Goal: Complete application form

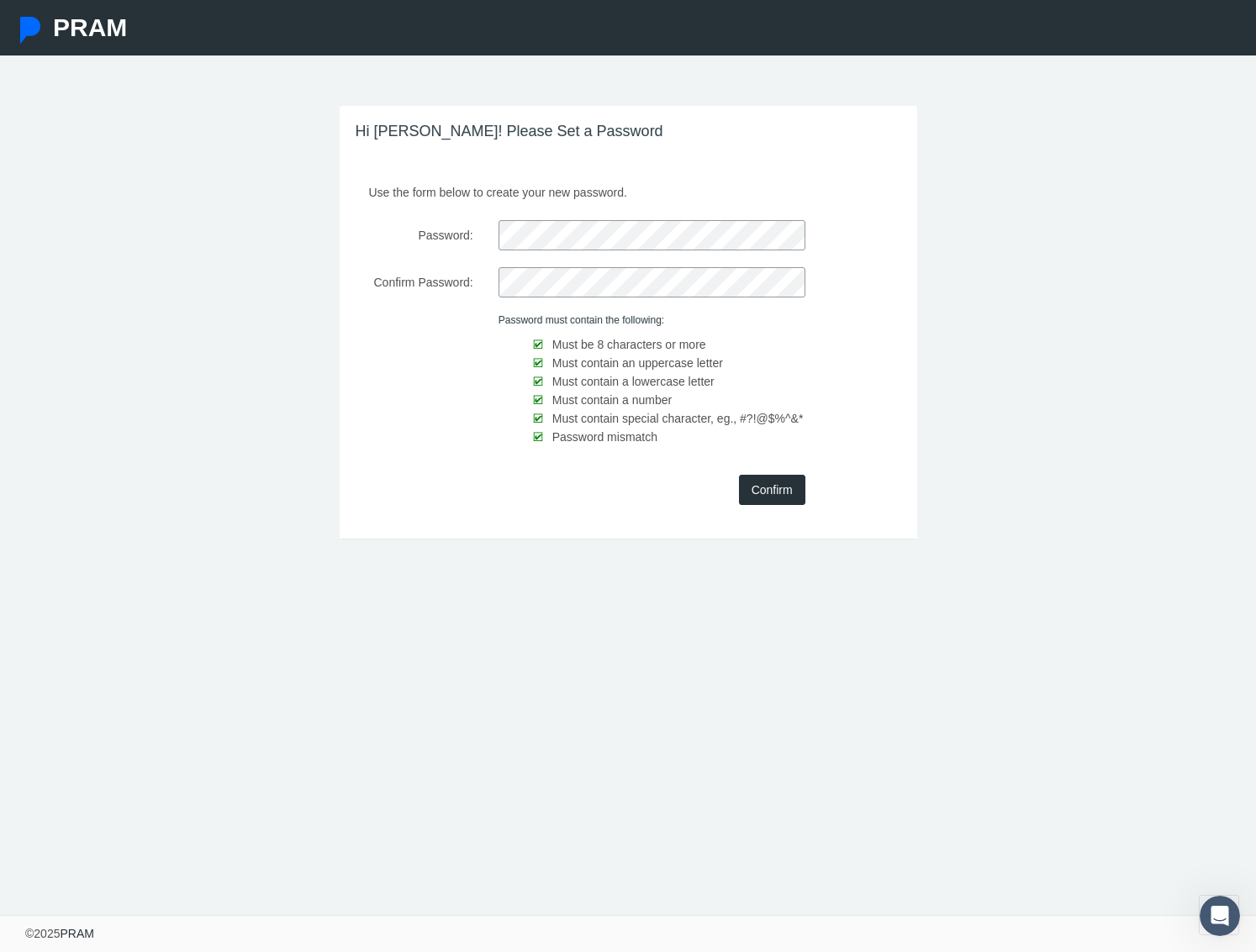
click at [759, 487] on input "Confirm" at bounding box center [772, 490] width 66 height 31
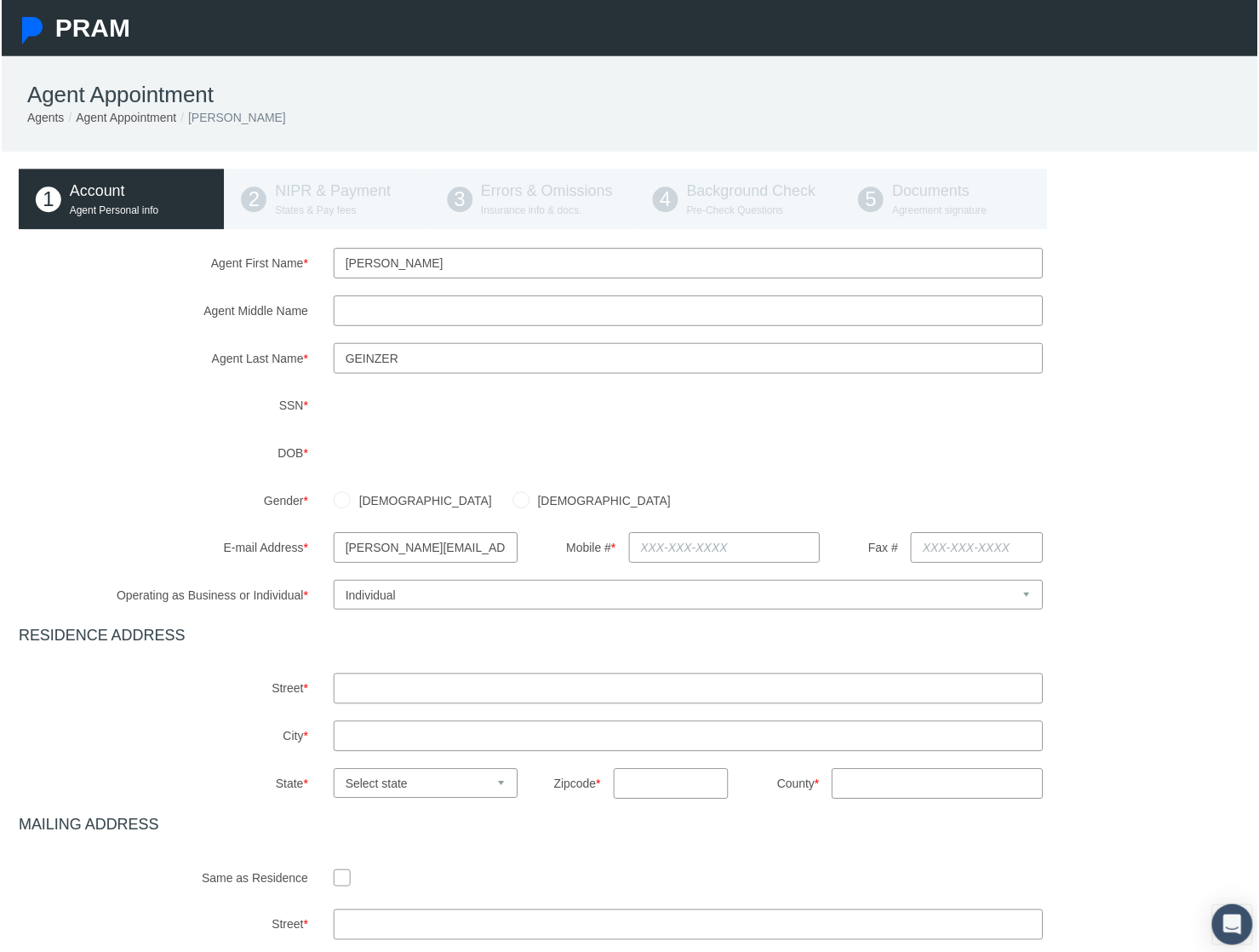
click at [310, 403] on div "SSN *" at bounding box center [636, 407] width 1263 height 31
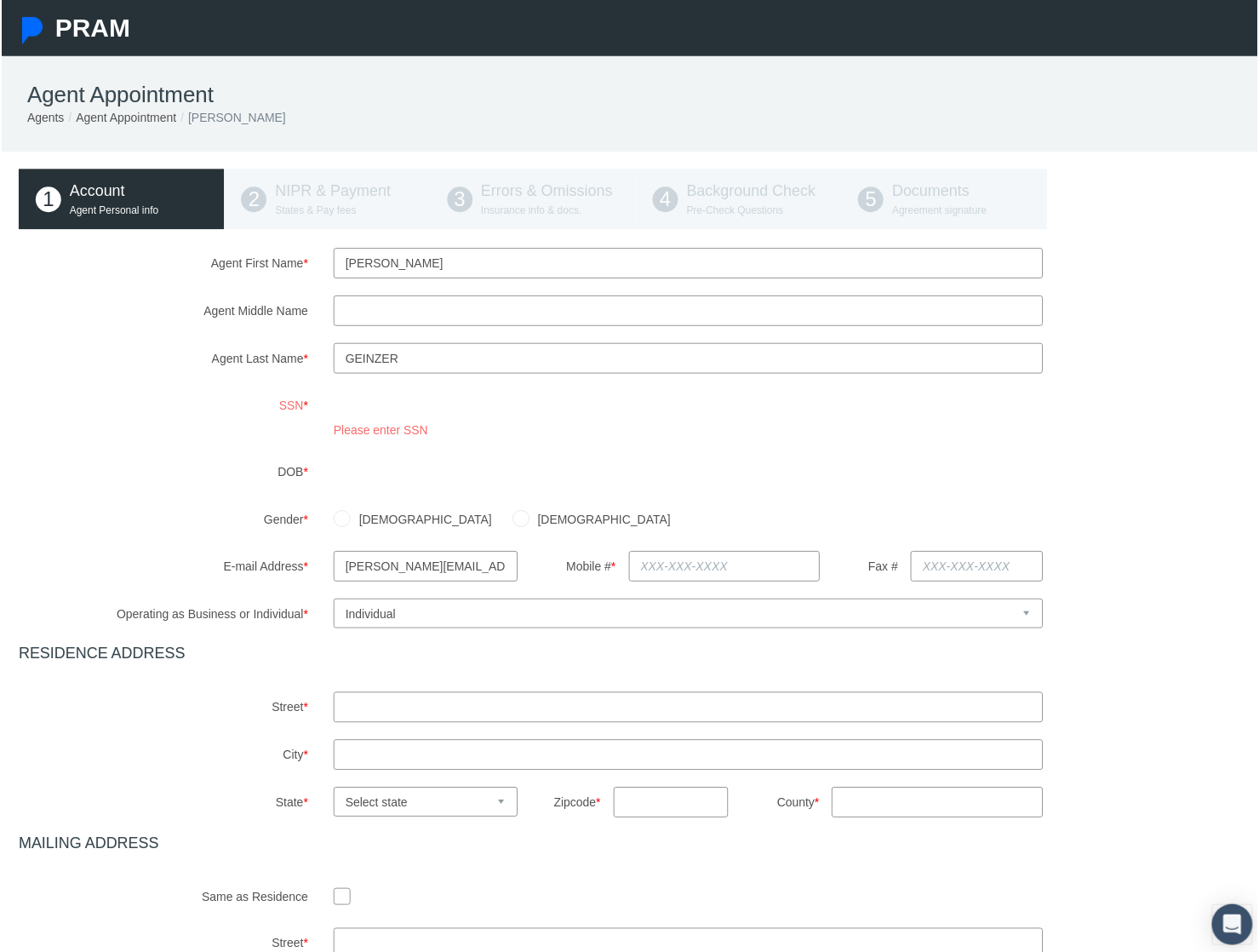
click at [582, 619] on select "Select Business or Individual Business Individual" at bounding box center [688, 616] width 712 height 30
select select "1"
click at [333, 601] on select "Select Business or Individual Business Individual" at bounding box center [688, 616] width 712 height 30
